Goal: Check status

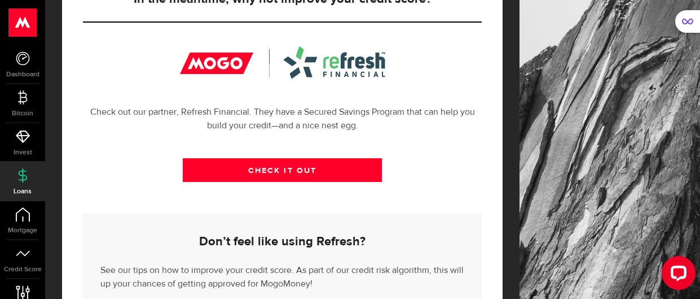
scroll to position [414, 0]
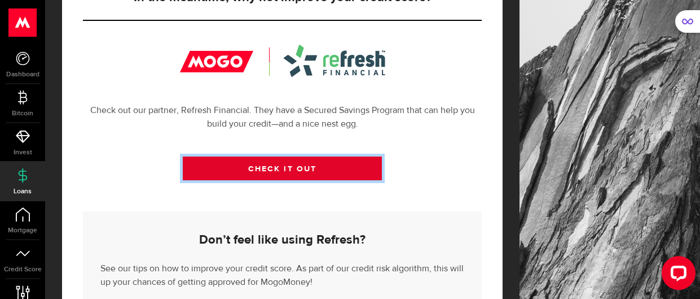
click at [357, 180] on link "CHECK IT OUT" at bounding box center [283, 168] width 200 height 24
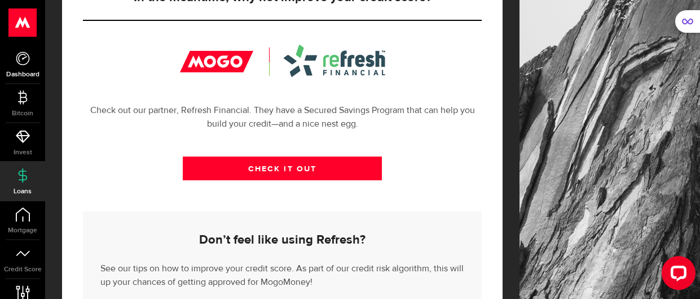
click at [26, 71] on span "Dashboard" at bounding box center [22, 74] width 45 height 7
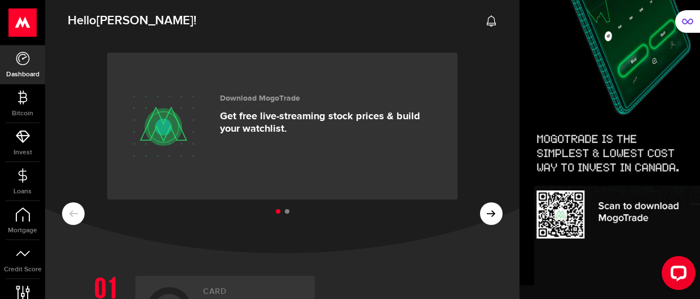
scroll to position [22, 0]
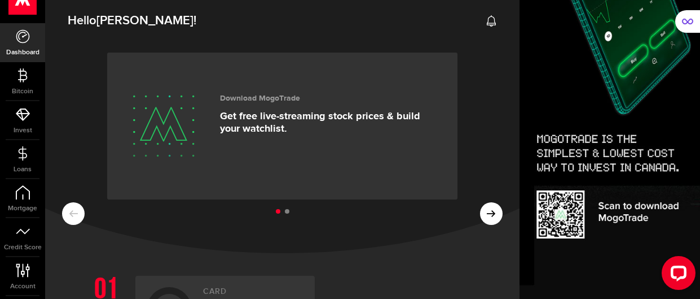
click at [498, 216] on ul at bounding box center [282, 211] width 441 height 15
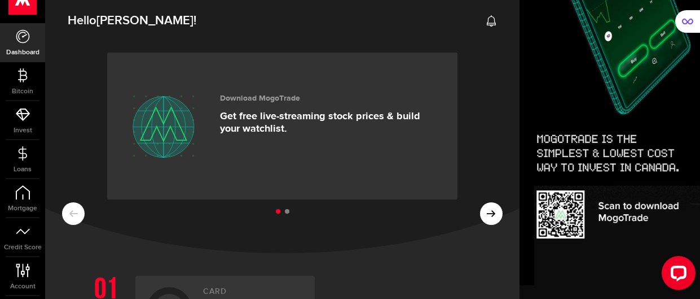
drag, startPoint x: 700, startPoint y: 35, endPoint x: 700, endPoint y: 74, distance: 39.5
click at [27, 159] on icon at bounding box center [23, 153] width 14 height 14
